Goal: Use online tool/utility: Use online tool/utility

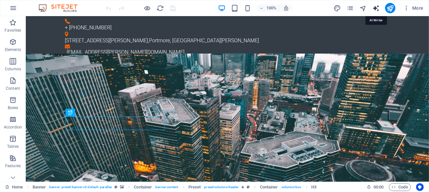
click at [378, 8] on icon "text_generator" at bounding box center [375, 8] width 7 height 7
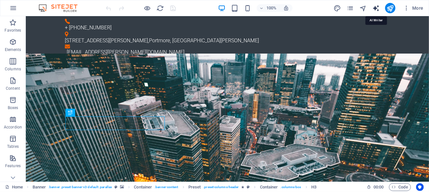
select select "English"
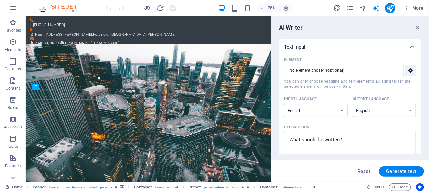
scroll to position [44, 0]
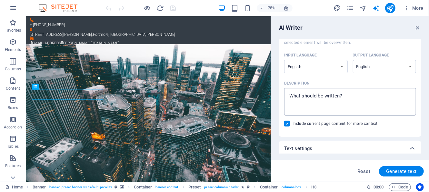
type textarea "x"
click at [338, 97] on textarea "Description x ​" at bounding box center [349, 101] width 125 height 21
type textarea "C"
type textarea "x"
type textarea "Cr"
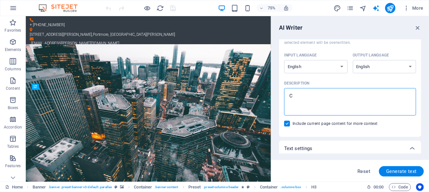
type textarea "x"
type textarea "Cre"
type textarea "x"
type textarea "Crea"
type textarea "x"
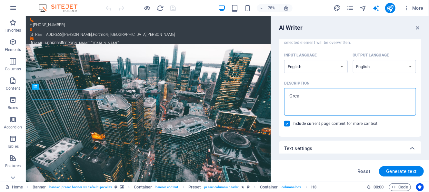
type textarea "Creae"
type textarea "x"
type textarea "Creae"
type textarea "x"
type textarea "Creae a"
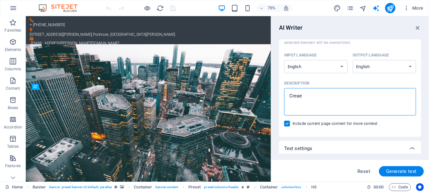
type textarea "x"
type textarea "Creae a"
type textarea "x"
type textarea "Creae a"
type textarea "x"
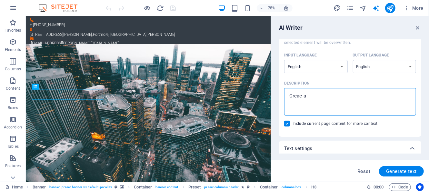
type textarea "Creae"
type textarea "x"
type textarea "Creae"
type textarea "x"
type textarea "Crea"
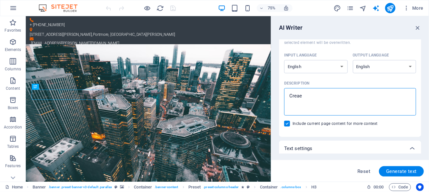
type textarea "x"
type textarea "Creare"
type textarea "x"
type textarea "Crear"
type textarea "x"
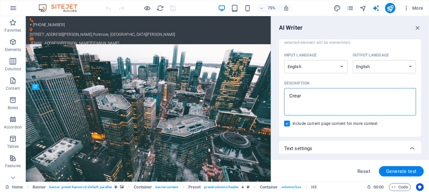
type textarea "Crea"
type textarea "x"
type textarea "Creat"
type textarea "x"
type textarea "Create"
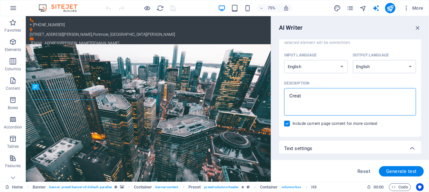
type textarea "x"
type textarea "Create"
type textarea "x"
type textarea "Create a"
type textarea "x"
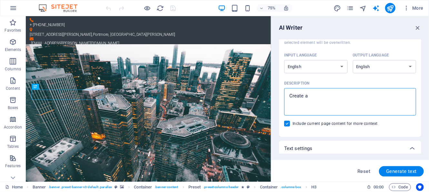
type textarea "Create a"
type textarea "x"
type textarea "Create a b"
type textarea "x"
type textarea "Create a bu"
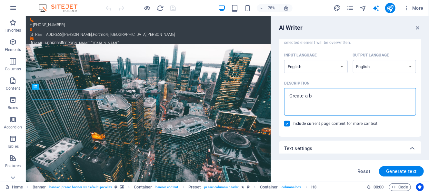
type textarea "x"
type textarea "Create a bus"
type textarea "x"
type textarea "Create a busi"
type textarea "x"
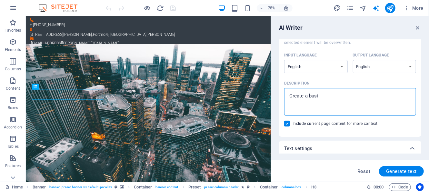
type textarea "Create a busin"
type textarea "x"
type textarea "Create a busine"
type textarea "x"
type textarea "Create a busines"
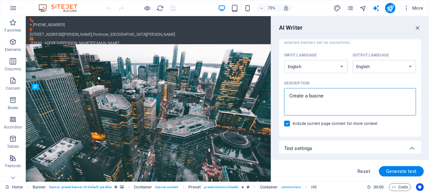
type textarea "x"
type textarea "Create a business"
type textarea "x"
type textarea "Create a business"
type textarea "x"
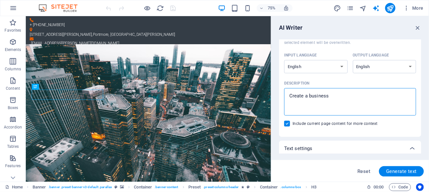
type textarea "Create a business p"
type textarea "x"
type textarea "Create a business pl"
type textarea "x"
type textarea "Create a business pla"
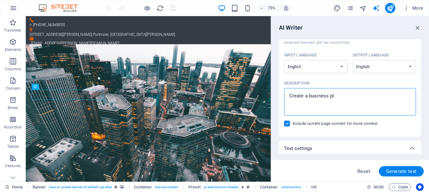
type textarea "x"
type textarea "Create a business plan"
type textarea "x"
type textarea "Create a business plan"
type textarea "x"
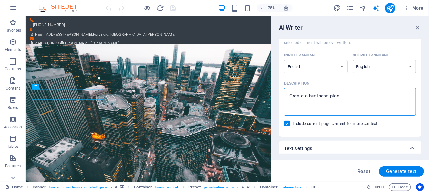
type textarea "Create a business plan f"
type textarea "x"
type textarea "Create a business plan fo"
type textarea "x"
type textarea "Create a business plan for"
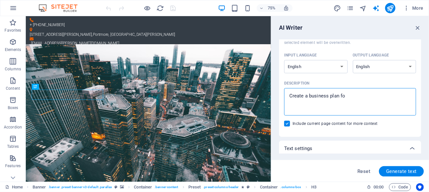
type textarea "x"
type textarea "Create a business plan for"
type textarea "x"
type textarea "Create a business plan for a"
type textarea "x"
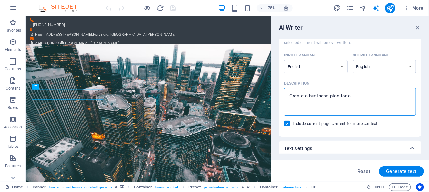
type textarea "Create a business plan for am"
type textarea "x"
type textarea "Create a business plan for ami"
type textarea "x"
type textarea "Create a business plan for amic"
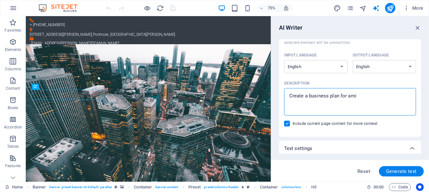
type textarea "x"
type textarea "Create a business plan for amicr"
type textarea "x"
type textarea "Create a business plan for amicro"
type textarea "x"
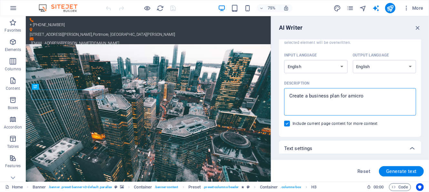
type textarea "Create a business plan for amicro"
type textarea "x"
type textarea "Create a business plan for amicro"
type textarea "x"
type textarea "Create a business plan for amicr"
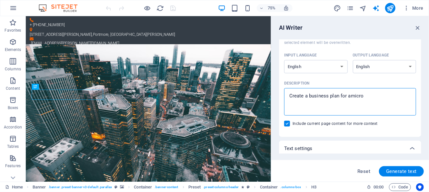
type textarea "x"
type textarea "Create a business plan for amic"
type textarea "x"
type textarea "Create a business plan for ami"
type textarea "x"
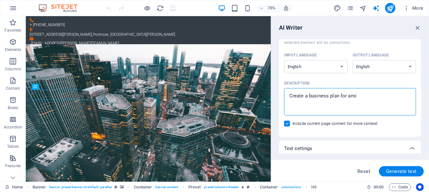
type textarea "Create a business plan for am"
type textarea "x"
type textarea "Create a business plan for a"
type textarea "x"
type textarea "Create a business plan for a"
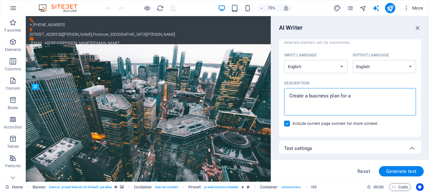
type textarea "x"
type textarea "Create a business plan for a m"
type textarea "x"
type textarea "Create a business plan for a mi"
type textarea "x"
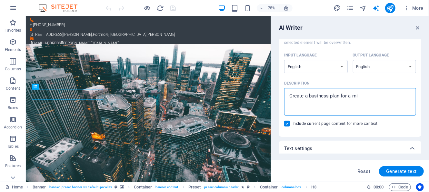
type textarea "Create a business plan for a mic"
type textarea "x"
type textarea "Create a business plan for a micr"
type textarea "x"
type textarea "Create a business plan for a micro"
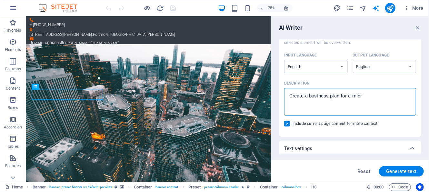
type textarea "x"
type textarea "Create a business plan for a micro"
type textarea "x"
type textarea "Create a business plan for a micro l"
type textarea "x"
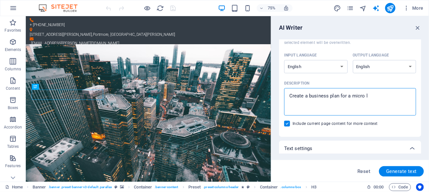
type textarea "Create a business plan for a micro lo"
type textarea "x"
type textarea "Create a business plan for a micro loa"
type textarea "x"
type textarea "Create a business plan for a micro loan"
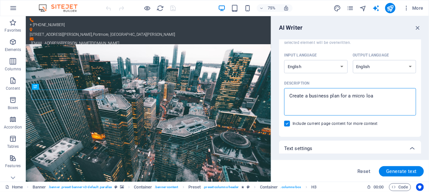
type textarea "x"
type textarea "Create a business plan for a micro loans"
type textarea "x"
type textarea "Create a business plan for a micro loans"
type textarea "x"
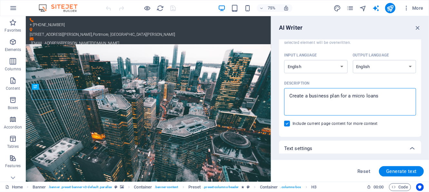
type textarea "Create a business plan for a micro loans c"
type textarea "x"
type textarea "Create a business plan for a micro loans co"
type textarea "x"
type textarea "Create a business plan for a micro loans com"
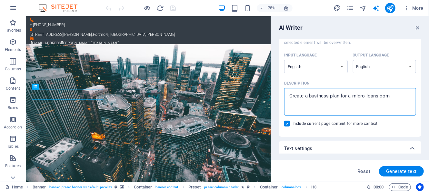
type textarea "x"
type textarea "Create a business plan for a micro loans comp"
type textarea "x"
type textarea "Create a business plan for a micro loans compa"
type textarea "x"
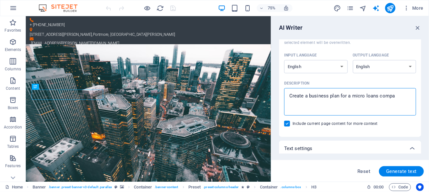
type textarea "Create a business plan for a micro loans compan"
type textarea "x"
type textarea "Create a business plan for a micro loans companh"
type textarea "x"
type textarea "Create a business plan for a micro loans compan"
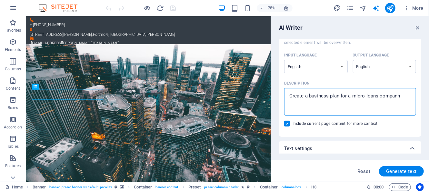
type textarea "x"
type textarea "Create a business plan for a micro loans company"
type textarea "x"
type textarea "Create a business plan for a micro loans company"
type textarea "x"
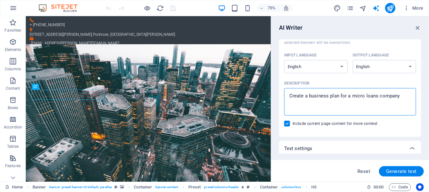
type textarea "Create a business plan for a micro loans company t"
type textarea "x"
type textarea "Create a business plan for a micro loans company th"
type textarea "x"
type textarea "Create a business plan for a micro loans company tha"
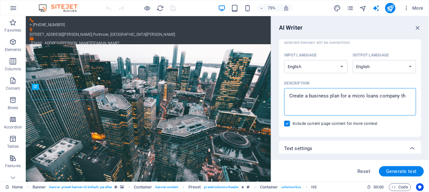
type textarea "x"
type textarea "Create a business plan for a micro loans company that"
type textarea "x"
type textarea "Create a business plan for a micro loans company that"
type textarea "x"
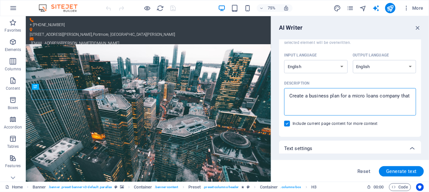
type textarea "Create a business plan for a micro loans company that w"
type textarea "x"
type textarea "Create a business plan for a micro loans company that wi"
type textarea "x"
type textarea "Create a business plan for a micro loans company that [PERSON_NAME]"
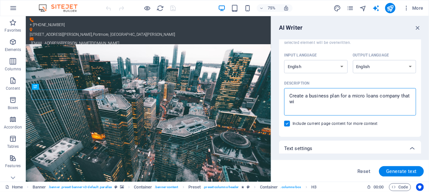
type textarea "x"
type textarea "Create a business plan for a micro loans company that will"
type textarea "x"
type textarea "Create a business plan for a micro loans company that will"
type textarea "x"
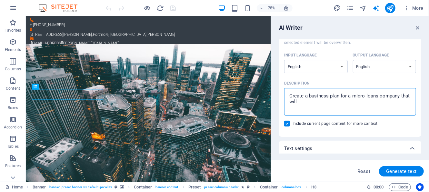
type textarea "Create a business plan for a micro loans company that will r"
type textarea "x"
type textarea "Create a business plan for a micro loans company that will re"
type textarea "x"
type textarea "Create a business plan for a micro loans company that will req"
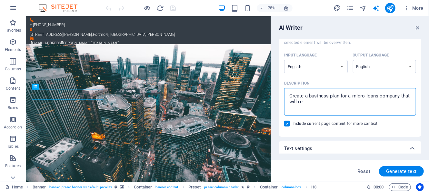
type textarea "x"
type textarea "Create a business plan for a micro loans company that will requ"
type textarea "x"
type textarea "Create a business plan for a micro loans company that will requi"
type textarea "x"
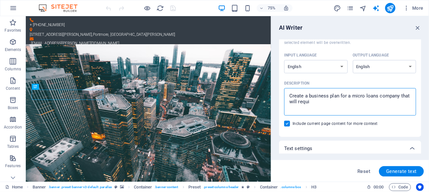
type textarea "Create a business plan for a micro loans company that will requir"
type textarea "x"
type textarea "Create a business plan for a micro loans company that will require"
type textarea "x"
type textarea "Create a business plan for a micro loans company that will require"
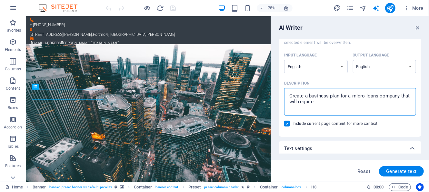
type textarea "x"
type textarea "Create a business plan for a micro loans company that will require $"
type textarea "x"
type textarea "Create a business plan for a micro loans company that will require $q"
type textarea "x"
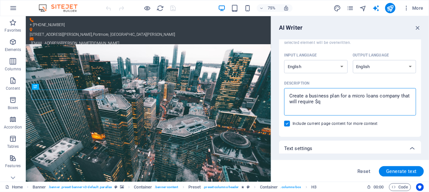
type textarea "Create a business plan for a micro loans company that will require $q0"
type textarea "x"
type textarea "Create a business plan for a micro loans company that will require $q"
type textarea "x"
type textarea "Create a business plan for a micro loans company that will require $"
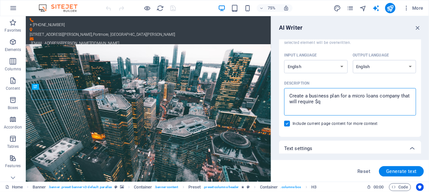
type textarea "x"
type textarea "Create a business plan for a micro loans company that will require $1"
type textarea "x"
type textarea "Create a business plan for a micro loans company that will require $10"
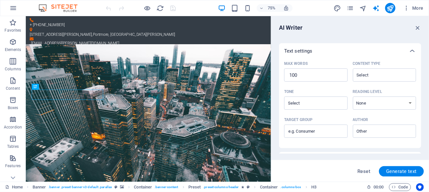
scroll to position [147, 0]
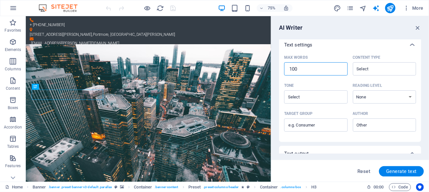
click at [314, 71] on input "100" at bounding box center [315, 69] width 63 height 13
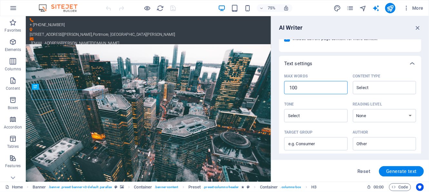
scroll to position [128, 0]
click at [315, 87] on input "100" at bounding box center [315, 88] width 63 height 13
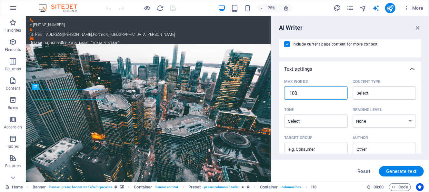
scroll to position [123, 0]
click at [322, 92] on input "100" at bounding box center [315, 93] width 63 height 13
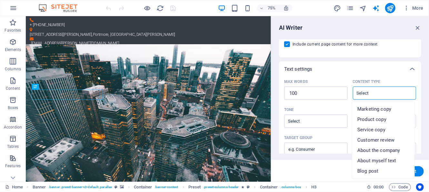
click at [374, 96] on input "Content type ​" at bounding box center [379, 92] width 49 height 9
click at [365, 149] on span "About the company" at bounding box center [378, 150] width 43 height 6
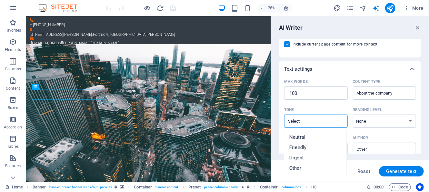
click at [312, 121] on input "Tone ​" at bounding box center [310, 120] width 49 height 9
click at [304, 151] on li "Friendly" at bounding box center [315, 147] width 62 height 10
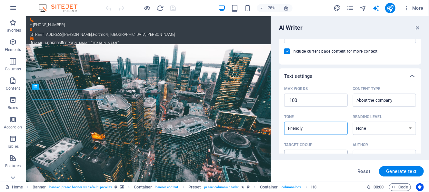
scroll to position [113, 0]
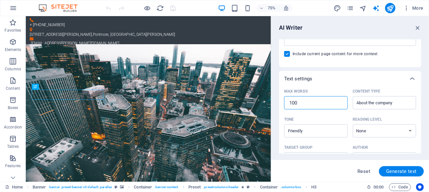
click at [307, 98] on input "100" at bounding box center [315, 102] width 63 height 13
click at [394, 169] on span "Generate text" at bounding box center [401, 171] width 31 height 5
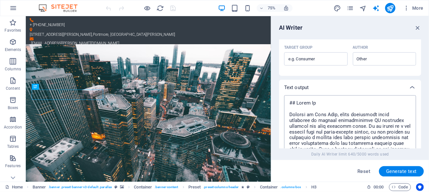
scroll to position [226, 0]
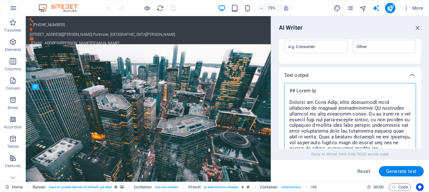
click at [335, 109] on textarea at bounding box center [349, 146] width 125 height 120
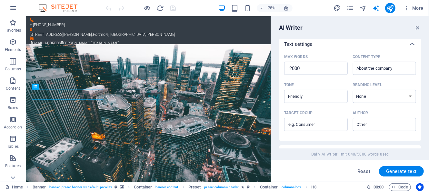
scroll to position [148, 0]
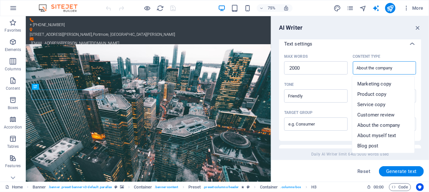
click at [397, 71] on input "About the company" at bounding box center [379, 67] width 49 height 9
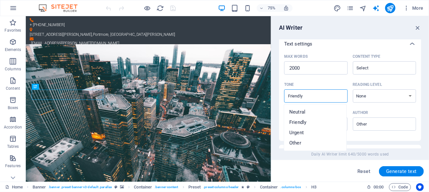
click at [326, 98] on input "Friendly" at bounding box center [310, 95] width 49 height 9
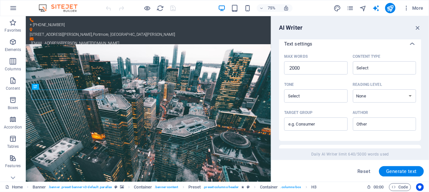
click at [398, 81] on div "Reading level" at bounding box center [383, 85] width 61 height 10
click at [398, 89] on select "None Academic Adult Teen Child" at bounding box center [384, 95] width 63 height 13
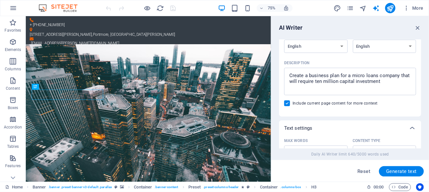
scroll to position [64, 0]
click at [350, 76] on textarea "Create a business plan for a micro loans company that will require ten million …" at bounding box center [349, 81] width 125 height 21
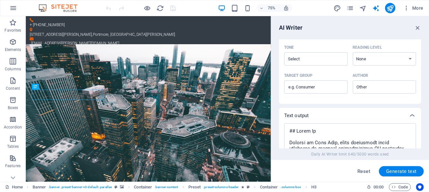
scroll to position [156, 0]
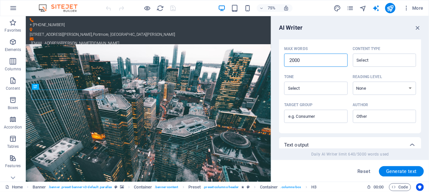
click at [292, 59] on input "2000" at bounding box center [315, 60] width 63 height 13
click at [392, 169] on span "Generate text" at bounding box center [401, 171] width 31 height 5
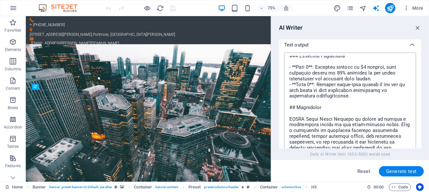
scroll to position [336, 0]
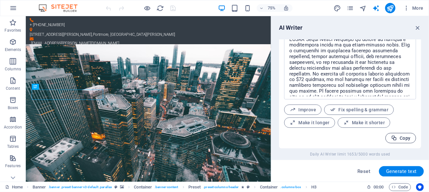
click at [396, 137] on icon "button" at bounding box center [394, 138] width 6 height 6
